Goal: Information Seeking & Learning: Learn about a topic

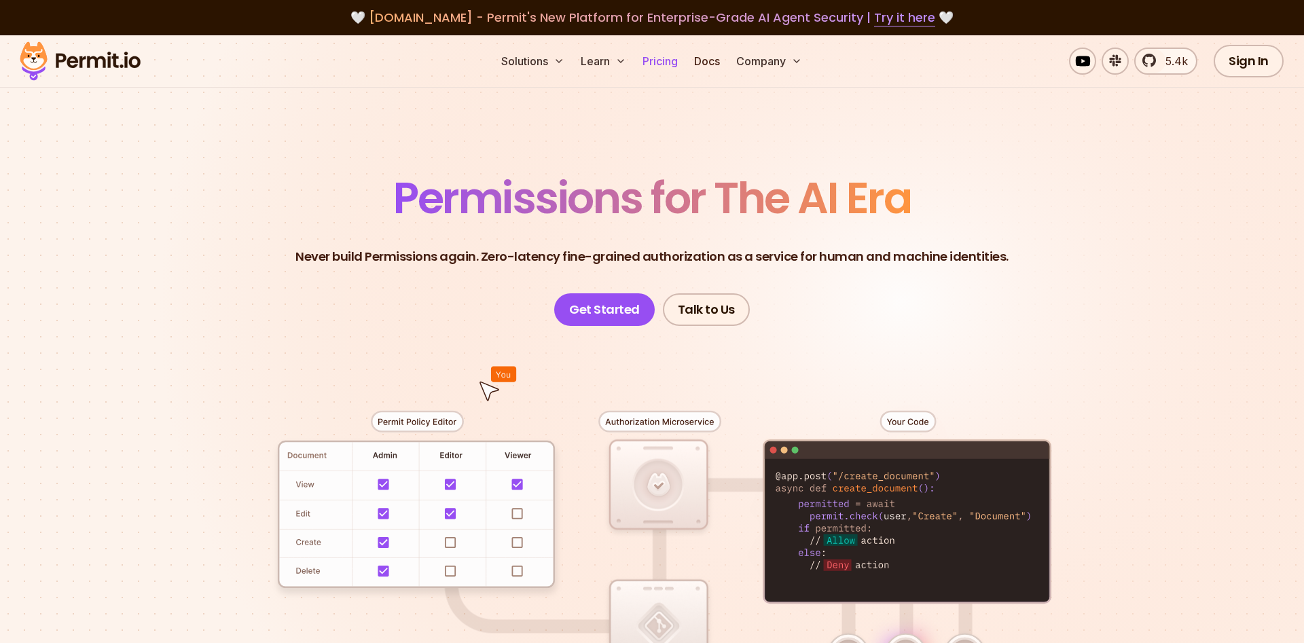
click at [654, 58] on link "Pricing" at bounding box center [660, 61] width 46 height 27
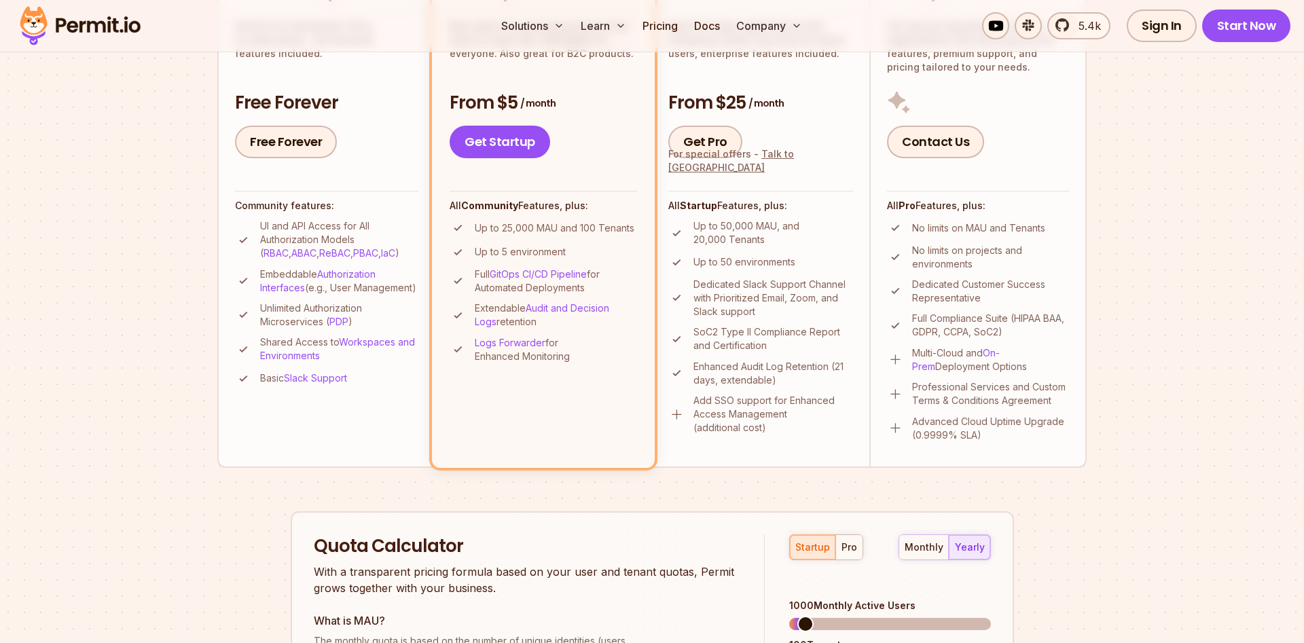
scroll to position [346, 0]
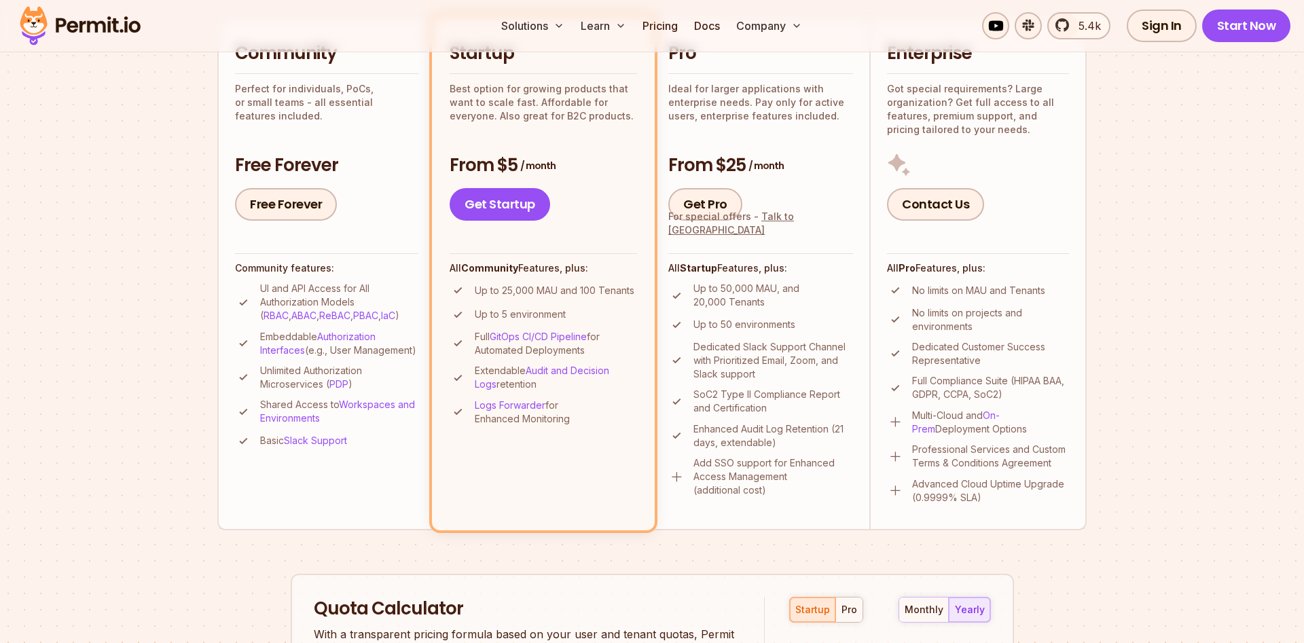
click at [771, 289] on p "Up to 50,000 MAU, and 20,000 Tenants" at bounding box center [773, 295] width 160 height 27
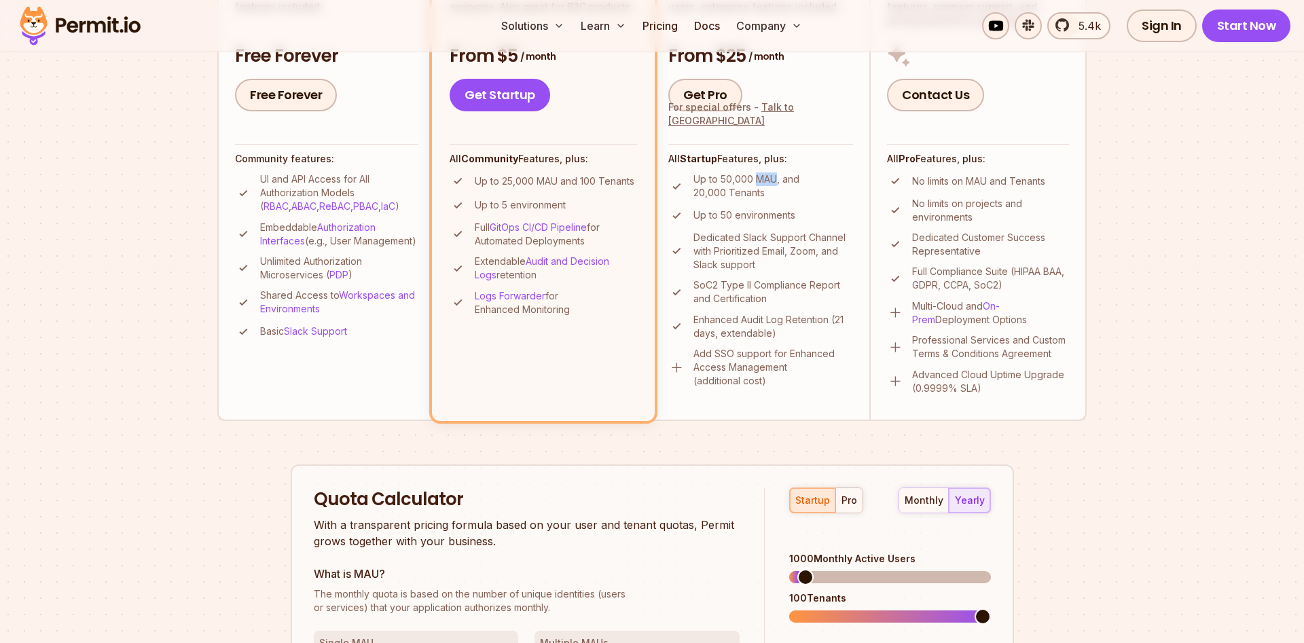
scroll to position [554, 0]
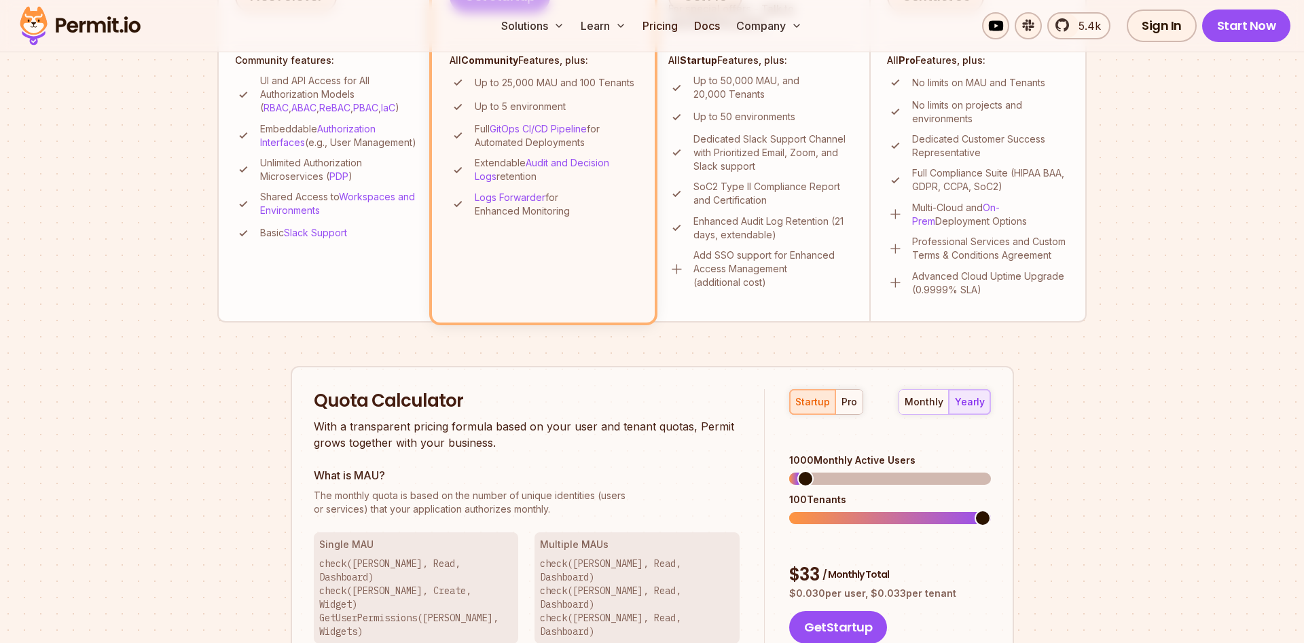
click at [718, 380] on div "Quota Calculator With a transparent pricing formula based on your user and tena…" at bounding box center [652, 516] width 723 height 301
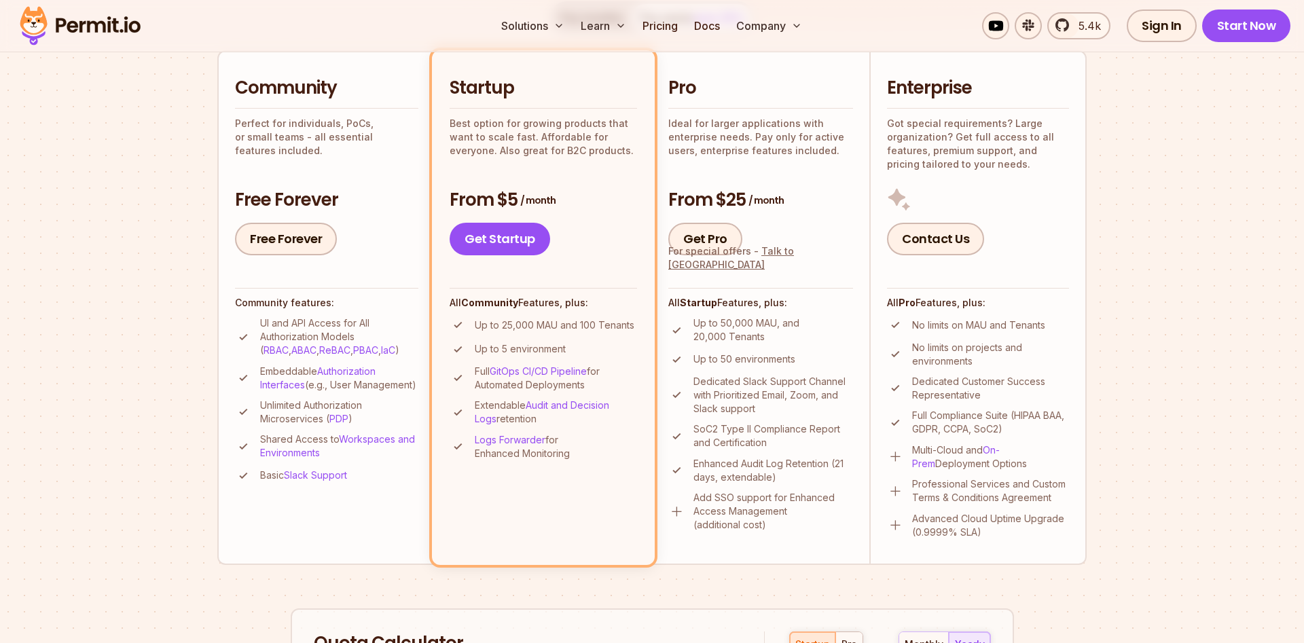
scroll to position [277, 0]
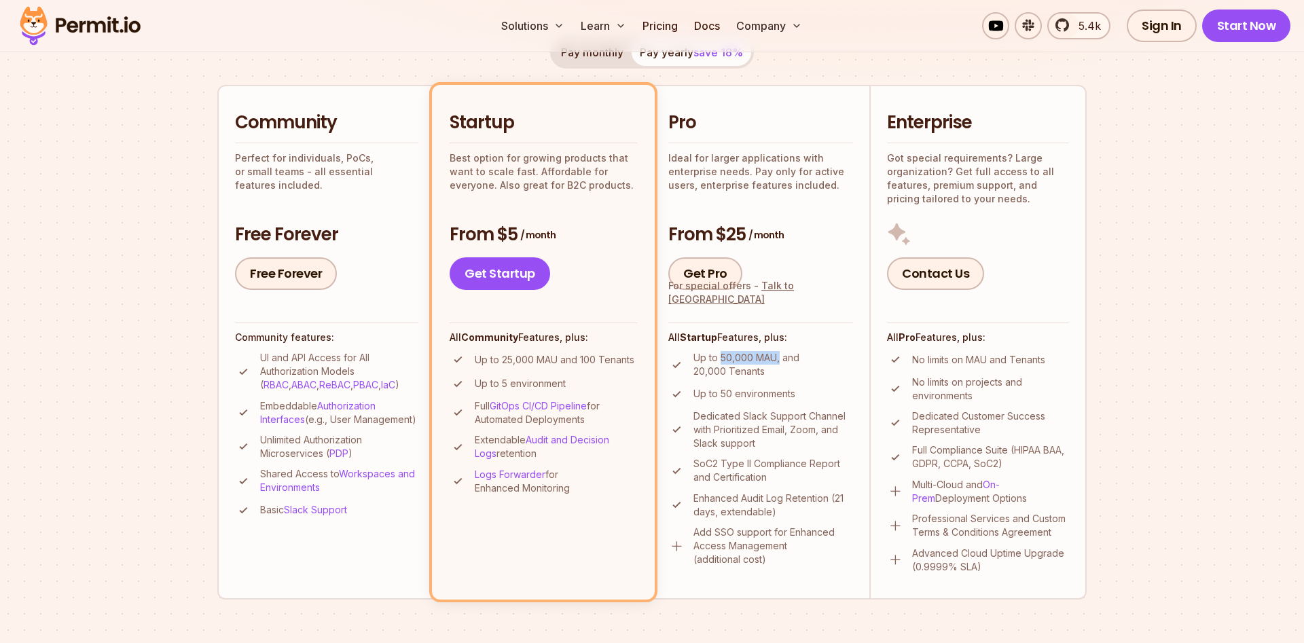
drag, startPoint x: 720, startPoint y: 359, endPoint x: 779, endPoint y: 364, distance: 59.3
click at [779, 364] on p "Up to 50,000 MAU, and 20,000 Tenants" at bounding box center [773, 364] width 160 height 27
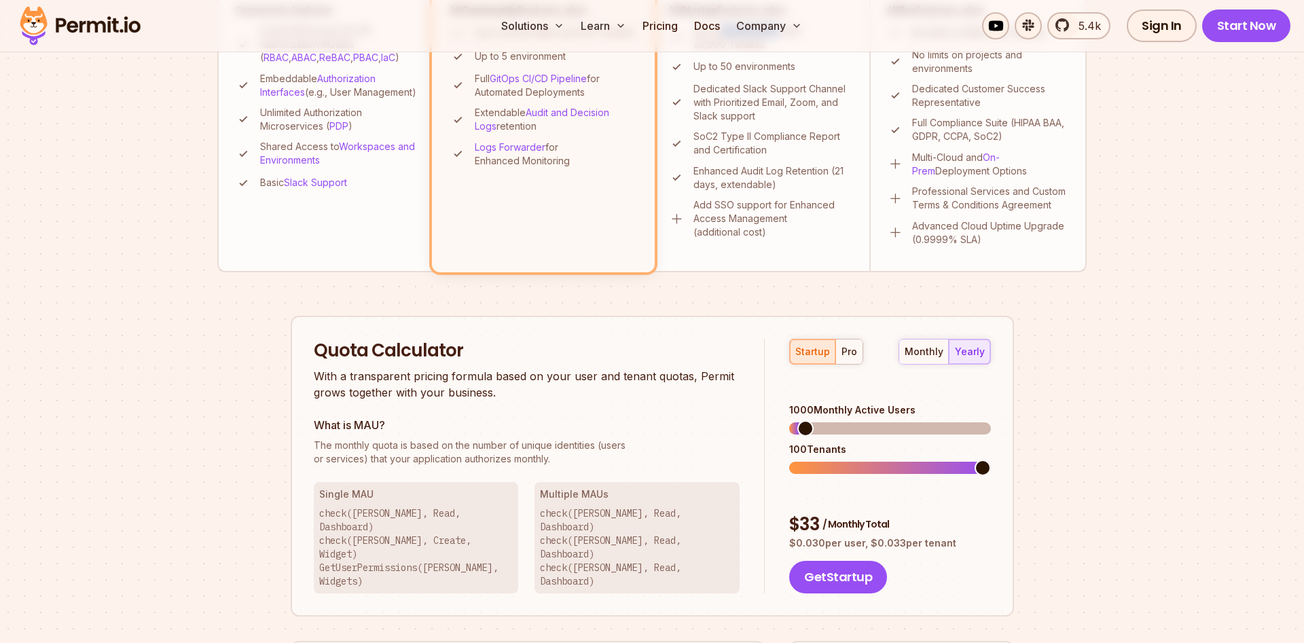
scroll to position [623, 0]
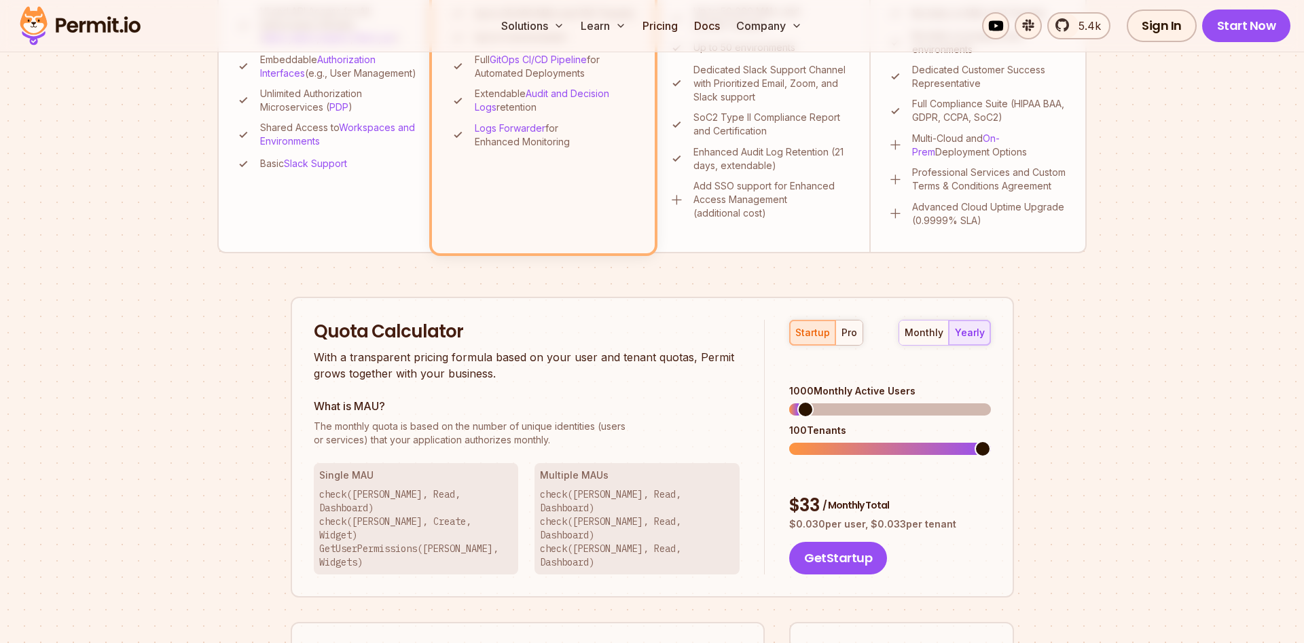
click at [584, 445] on p "The monthly quota is based on the number of unique identities (users or service…" at bounding box center [527, 433] width 426 height 27
click at [807, 401] on span at bounding box center [814, 409] width 16 height 16
click at [838, 401] on span at bounding box center [842, 409] width 16 height 16
